Goal: Information Seeking & Learning: Learn about a topic

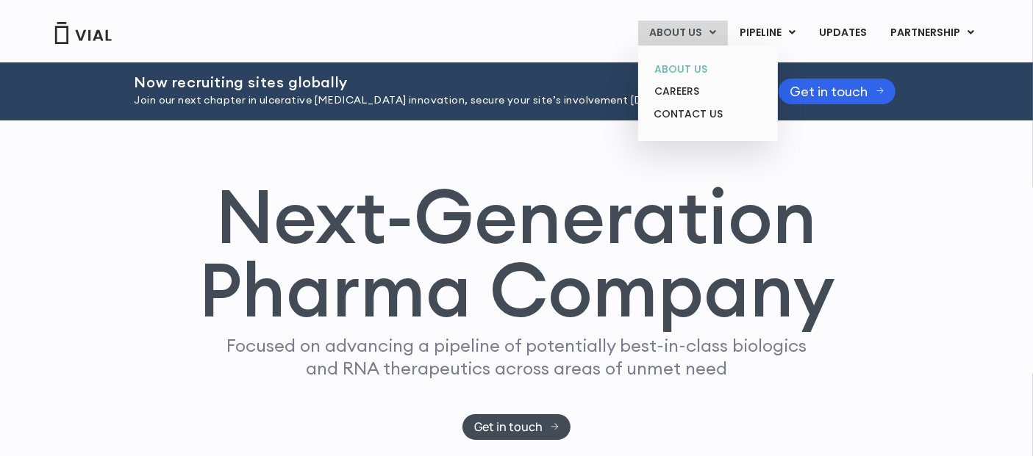
click at [712, 66] on link "ABOUT US" at bounding box center [707, 69] width 129 height 23
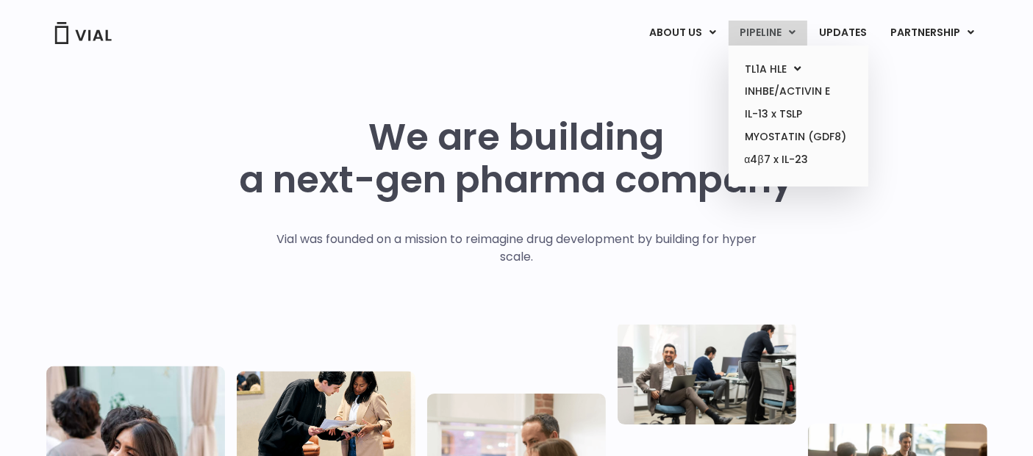
click at [739, 40] on link "PIPELINE" at bounding box center [767, 33] width 79 height 25
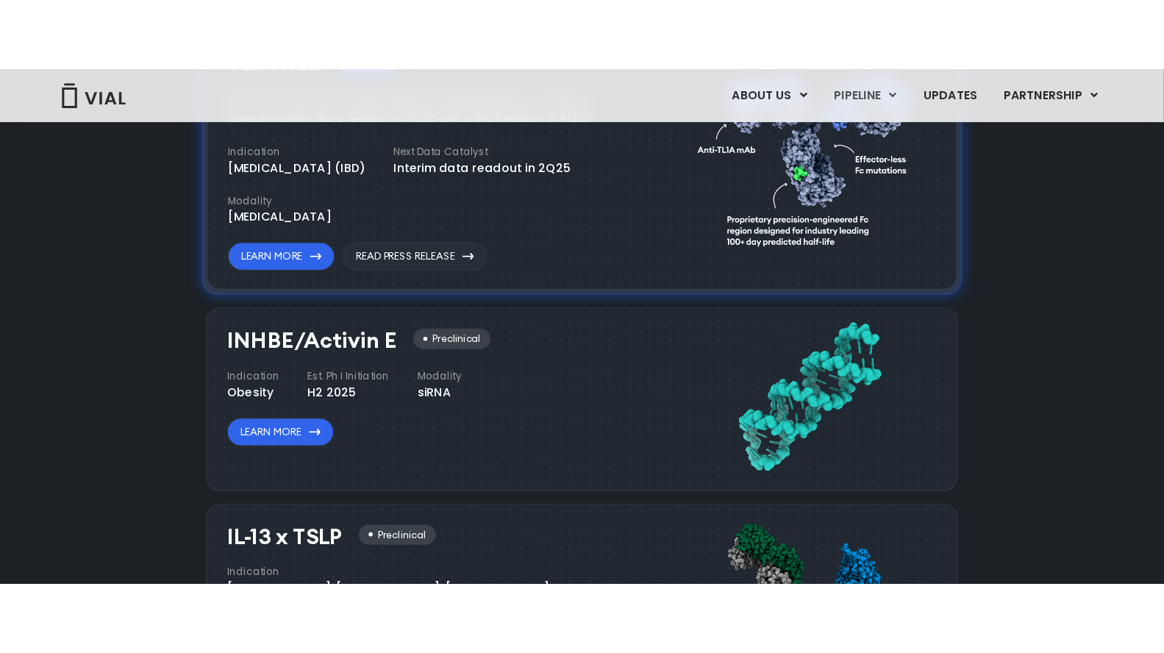
scroll to position [900, 0]
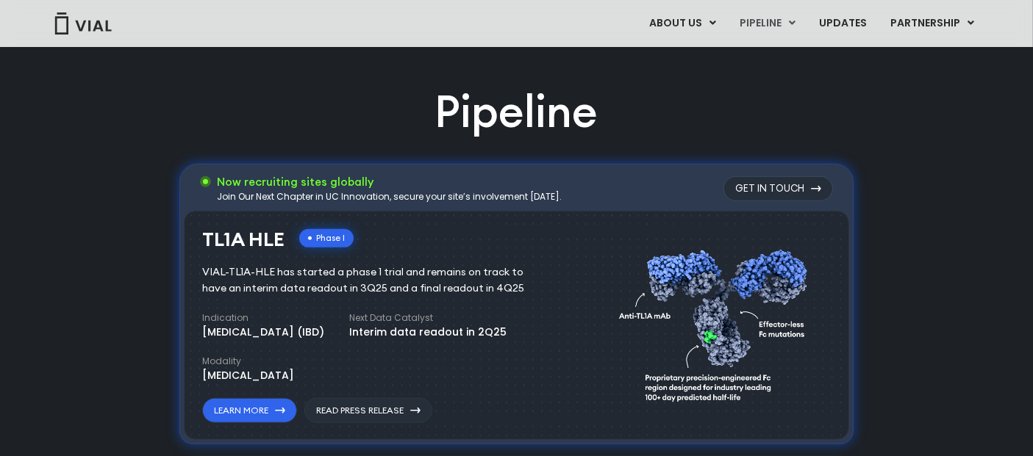
drag, startPoint x: 775, startPoint y: 364, endPoint x: 773, endPoint y: 376, distance: 12.0
click at [775, 364] on img at bounding box center [717, 323] width 197 height 202
